Goal: Task Accomplishment & Management: Manage account settings

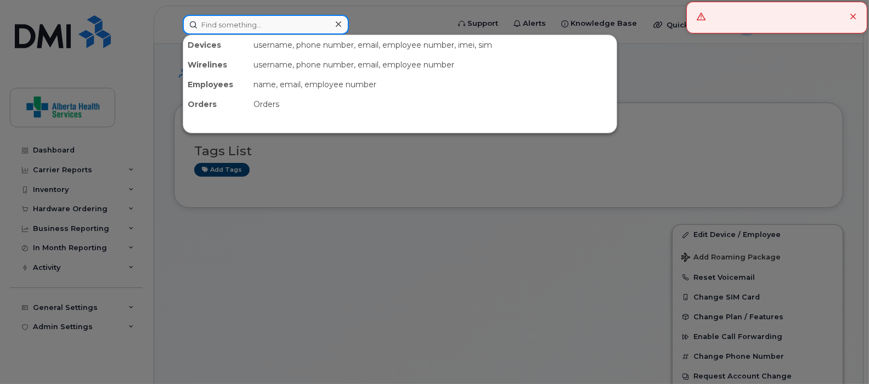
click at [260, 20] on input at bounding box center [266, 25] width 166 height 20
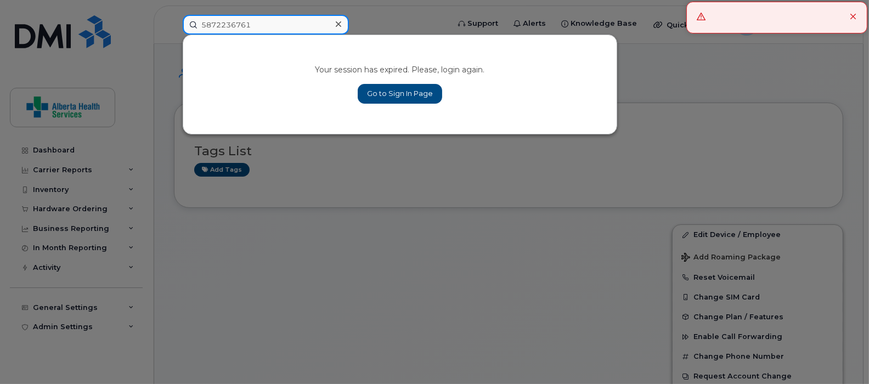
type input "5872236761"
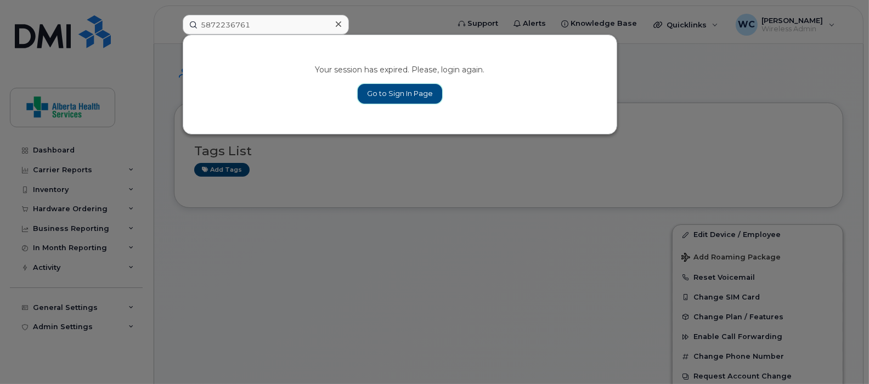
click at [379, 99] on link "Go to Sign In Page" at bounding box center [400, 94] width 84 height 20
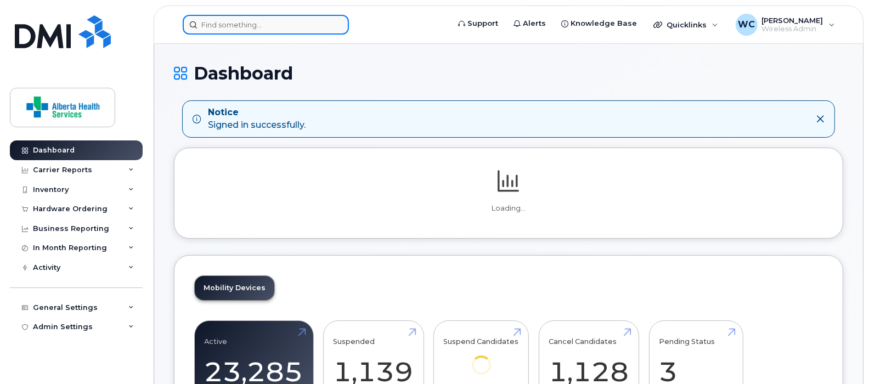
click at [289, 21] on input at bounding box center [266, 25] width 166 height 20
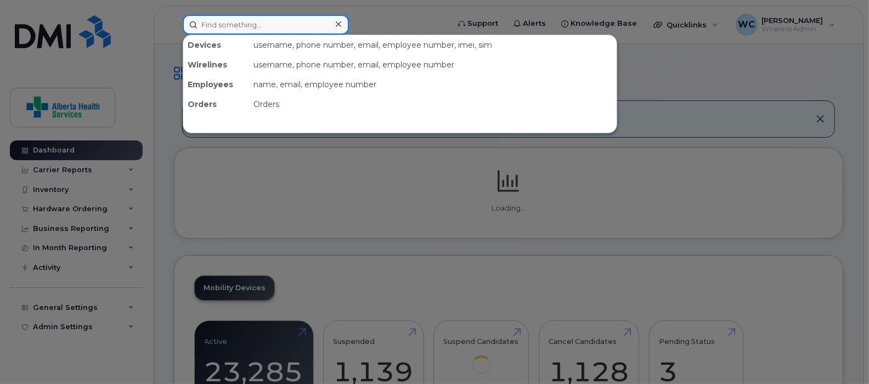
paste input "5872236761"
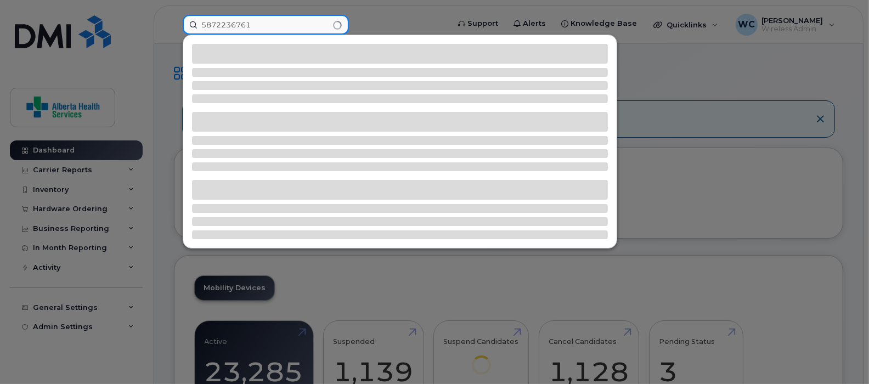
type input "5872236761"
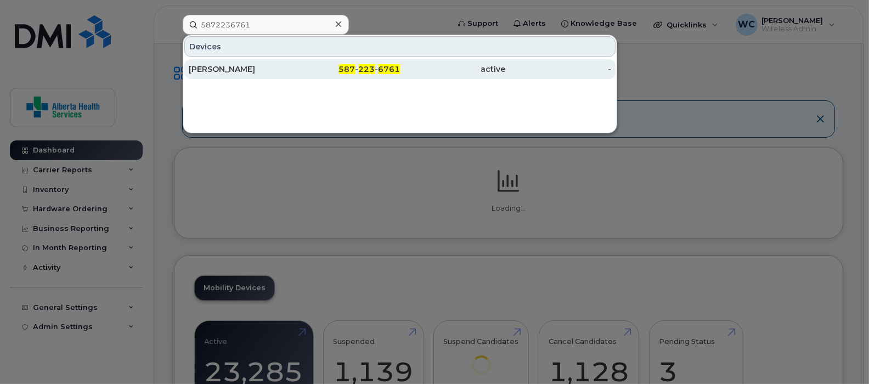
click at [485, 64] on div "active" at bounding box center [453, 69] width 106 height 11
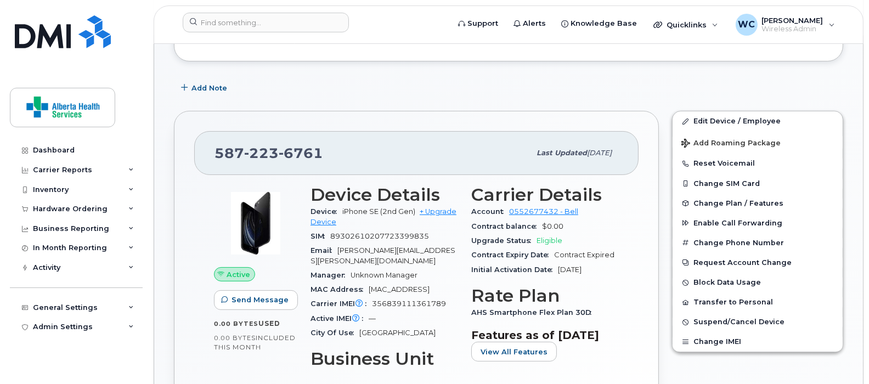
scroll to position [274, 0]
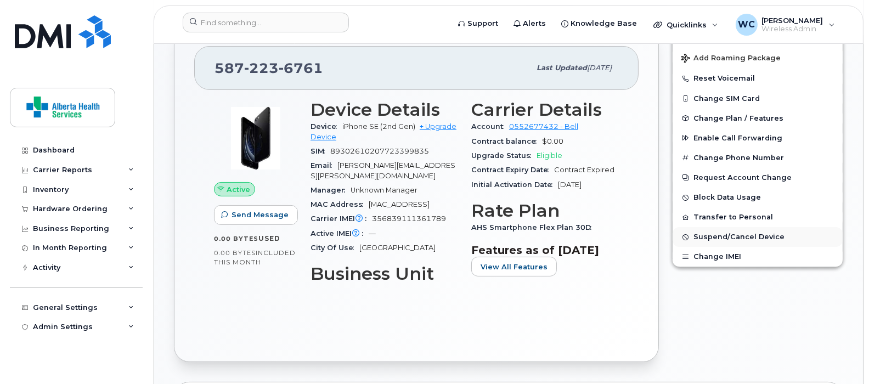
click at [738, 239] on span "Suspend/Cancel Device" at bounding box center [738, 237] width 91 height 8
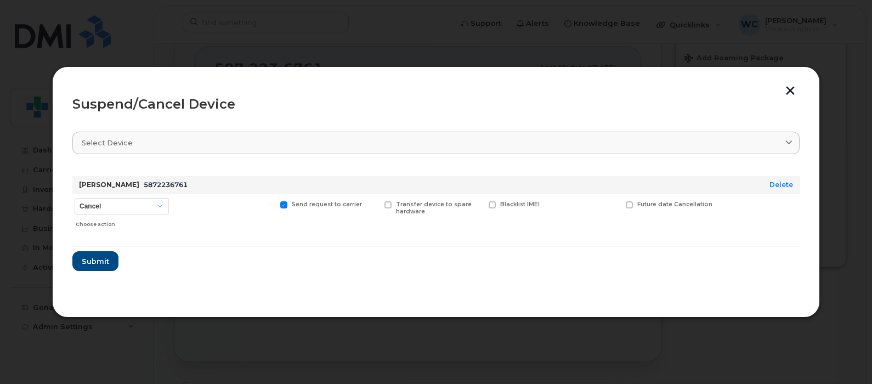
click at [115, 216] on div "Choose action" at bounding box center [122, 222] width 93 height 13
click at [115, 206] on select "Cancel Suspend - Extend Suspension Suspend - Reduced Rate Suspend - Full Rate S…" at bounding box center [122, 206] width 94 height 16
select select "[object Object]"
click at [75, 198] on select "Cancel Suspend - Extend Suspension Suspend - Reduced Rate Suspend - Full Rate S…" at bounding box center [122, 206] width 94 height 16
click at [104, 261] on span "Submit" at bounding box center [94, 261] width 27 height 10
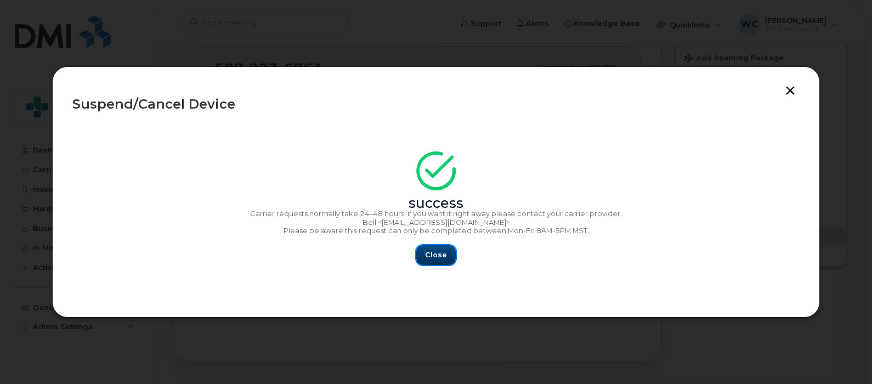
click at [443, 258] on span "Close" at bounding box center [436, 255] width 22 height 10
